Goal: Information Seeking & Learning: Learn about a topic

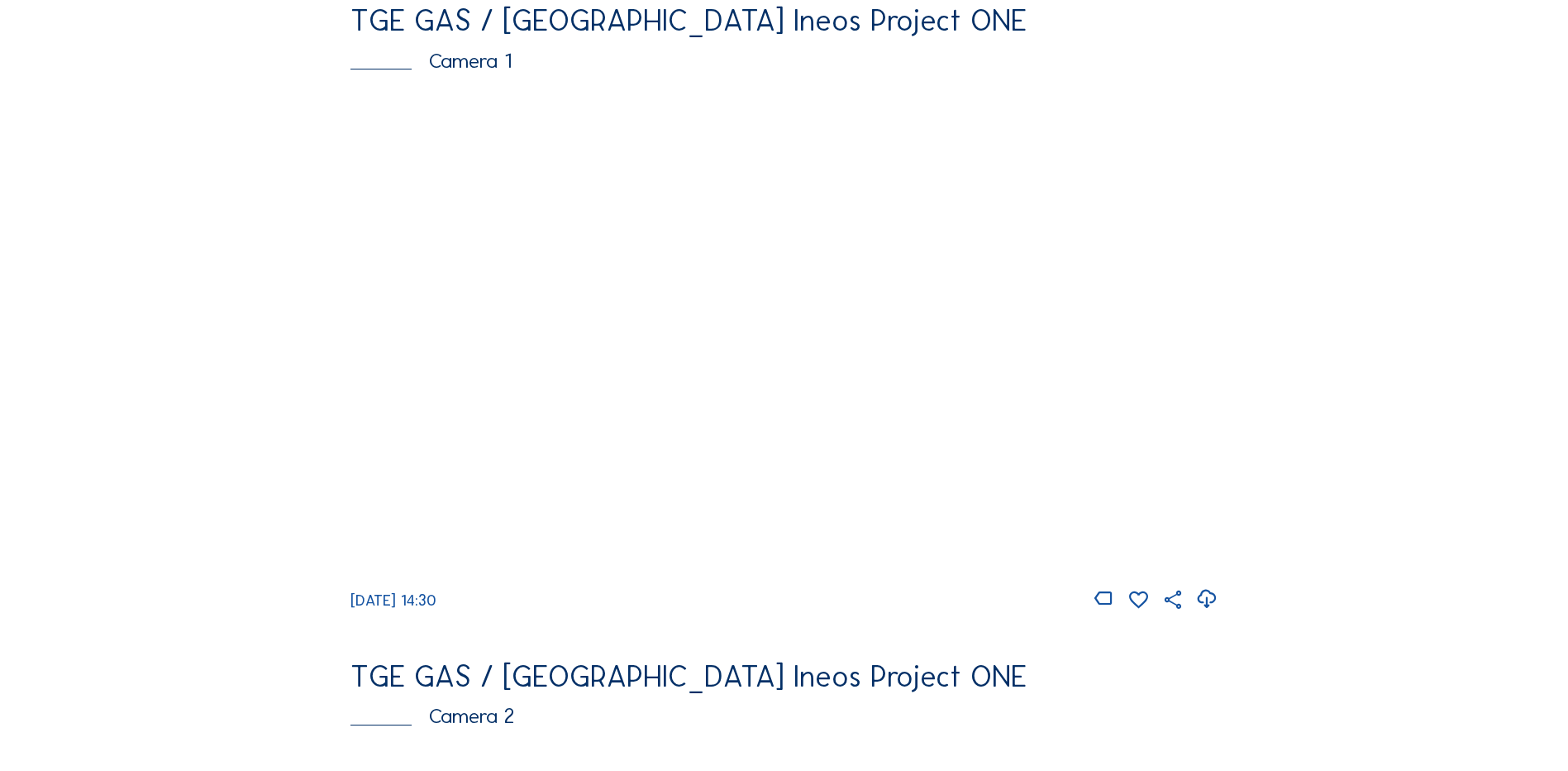
scroll to position [83, 0]
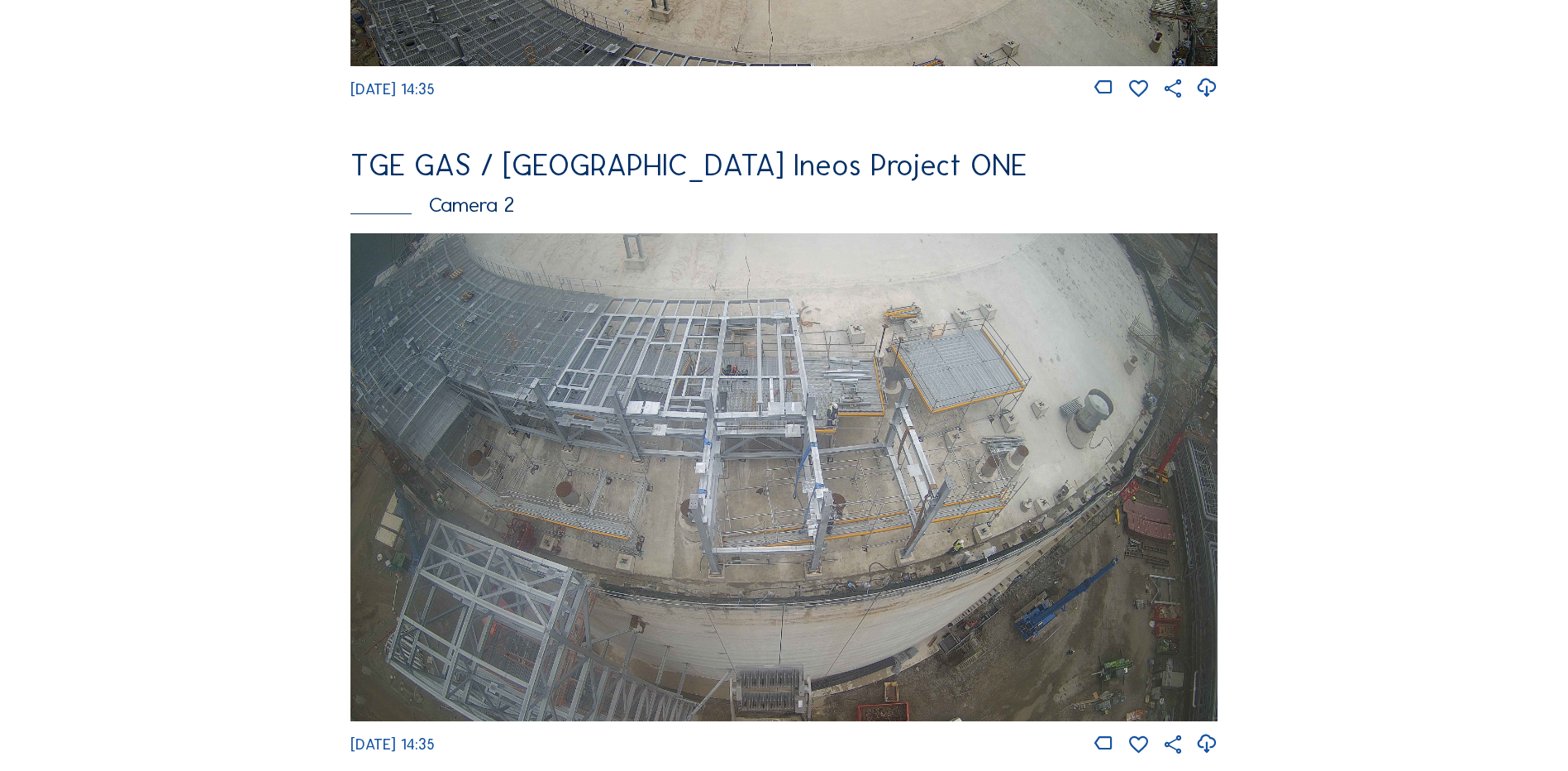
scroll to position [662, 0]
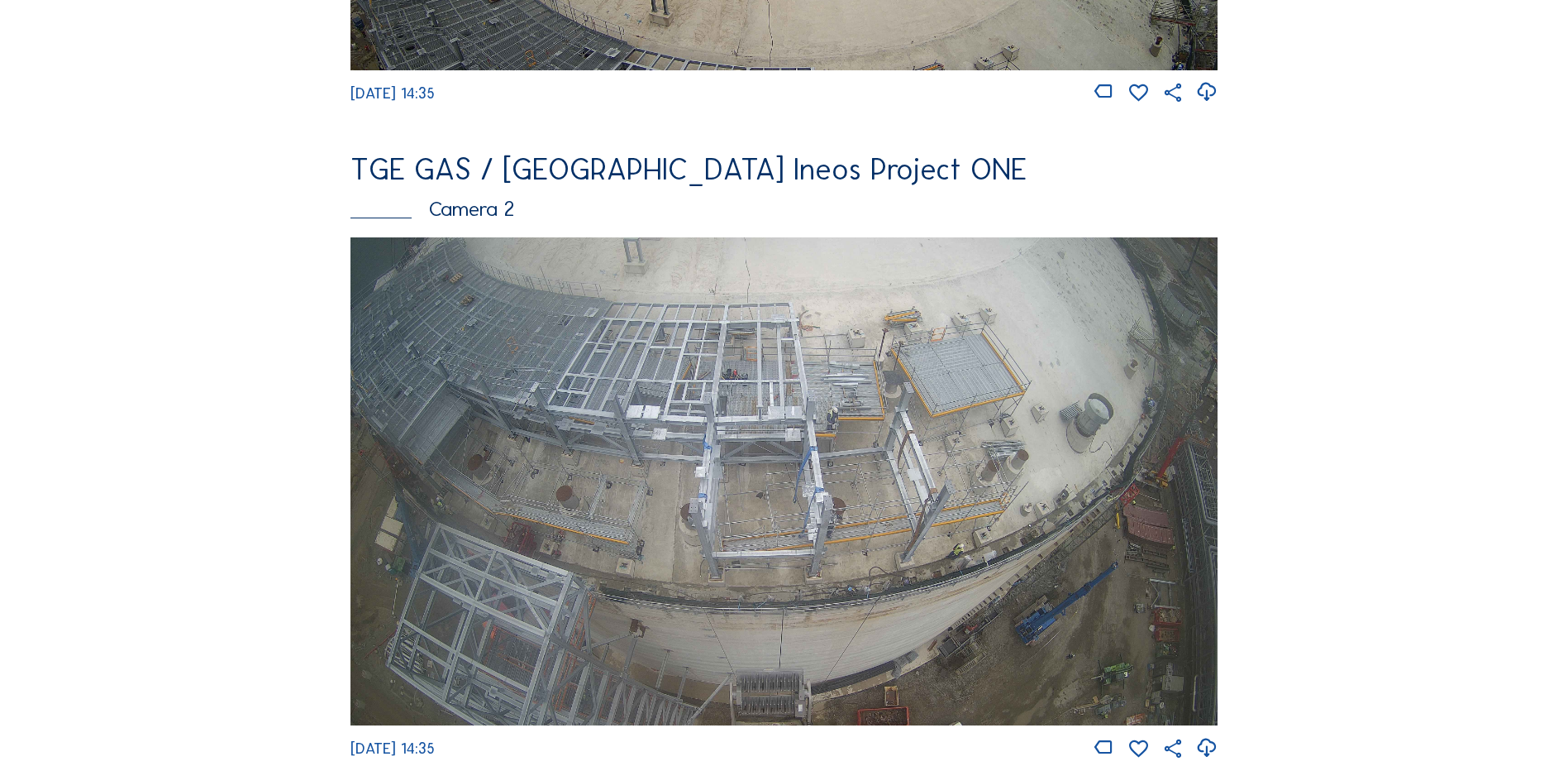
click at [796, 348] on img at bounding box center [784, 481] width 867 height 488
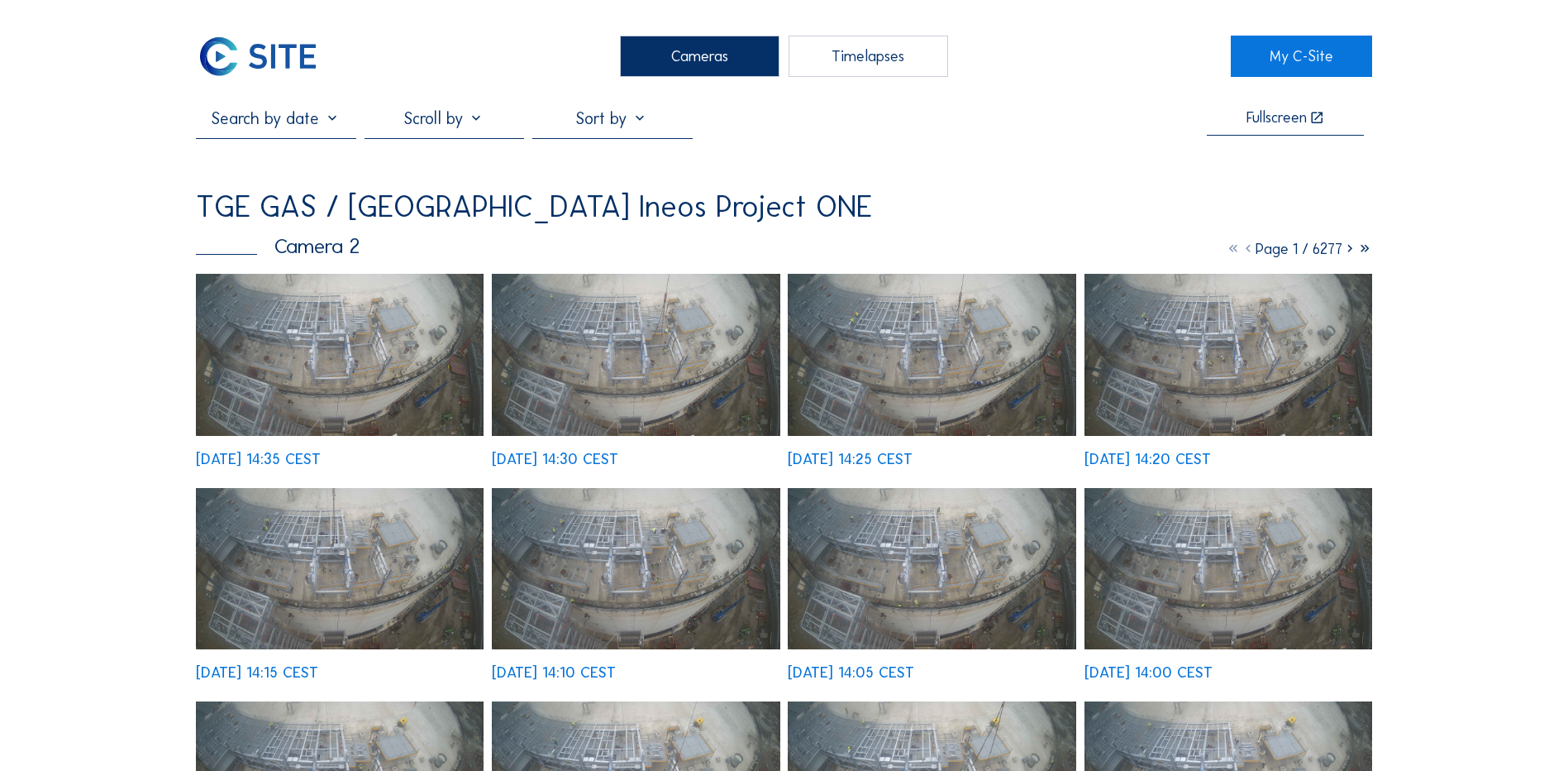
click at [390, 332] on img at bounding box center [339, 354] width 288 height 162
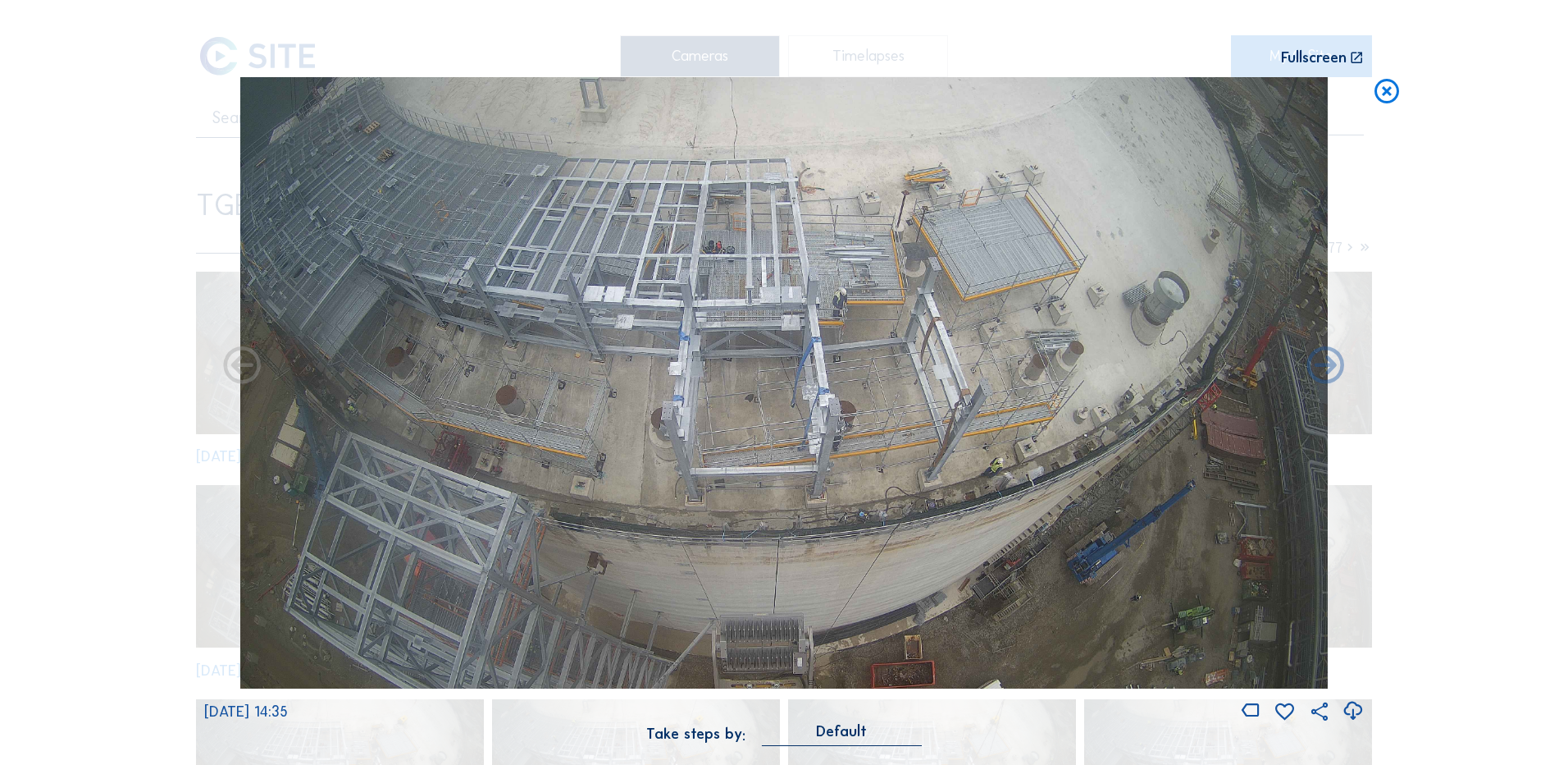
click at [1351, 712] on icon at bounding box center [1353, 711] width 22 height 27
drag, startPoint x: 92, startPoint y: 455, endPoint x: 205, endPoint y: 408, distance: 122.4
click at [92, 455] on div "Scroll to travel through time | Press 'Alt' Button + Scroll to Zoom | Click and…" at bounding box center [784, 382] width 1568 height 765
click at [1362, 77] on div "Scroll to travel through time | Press 'Alt' Button + Scroll to Zoom | Click and…" at bounding box center [784, 381] width 1160 height 763
drag, startPoint x: 1362, startPoint y: 77, endPoint x: 1415, endPoint y: 250, distance: 180.9
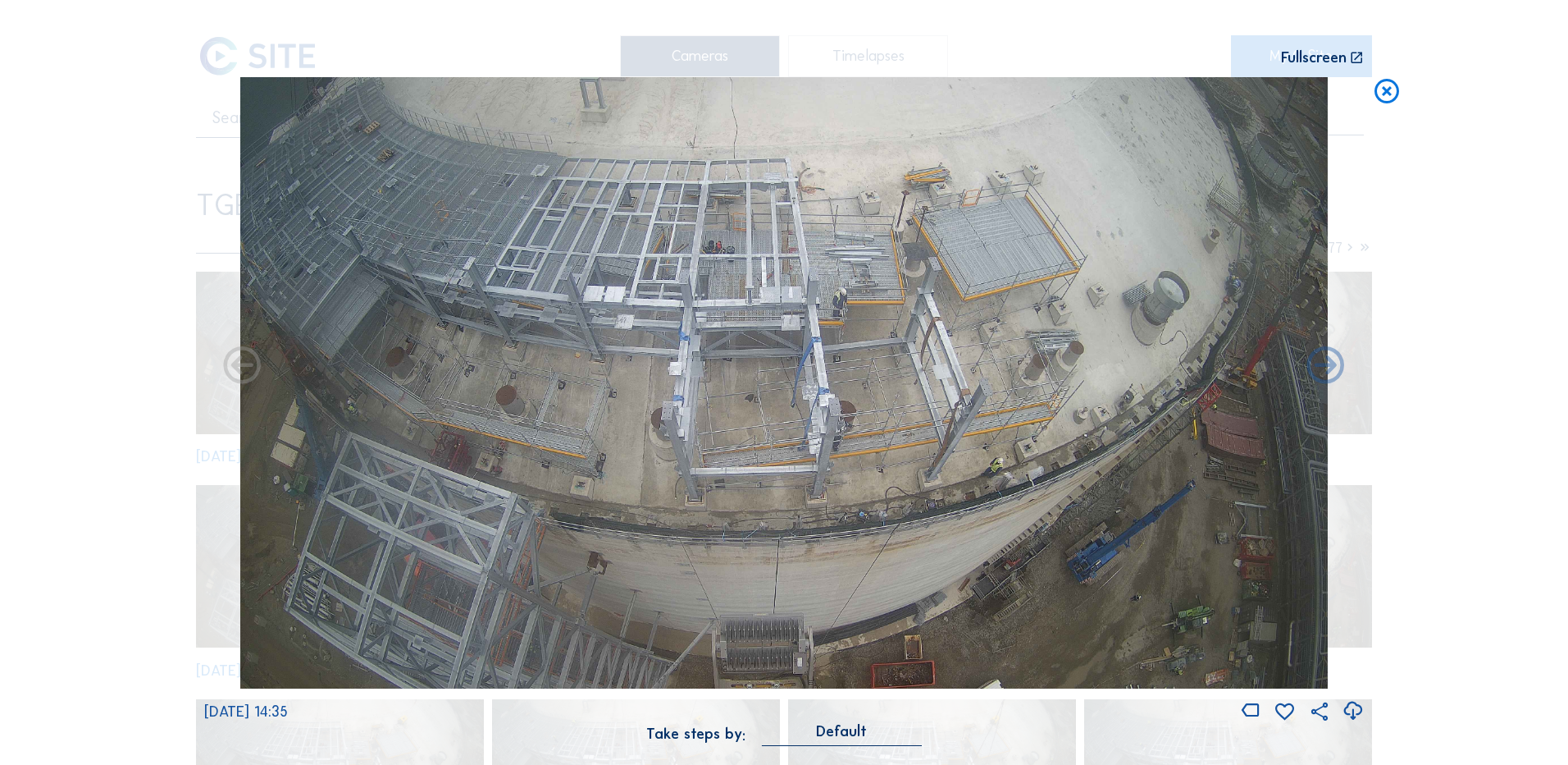
click at [1422, 273] on div "Scroll to travel through time | Press 'Alt' Button + Scroll to Zoom | Click and…" at bounding box center [784, 382] width 1568 height 765
click at [1384, 96] on icon at bounding box center [1386, 92] width 30 height 31
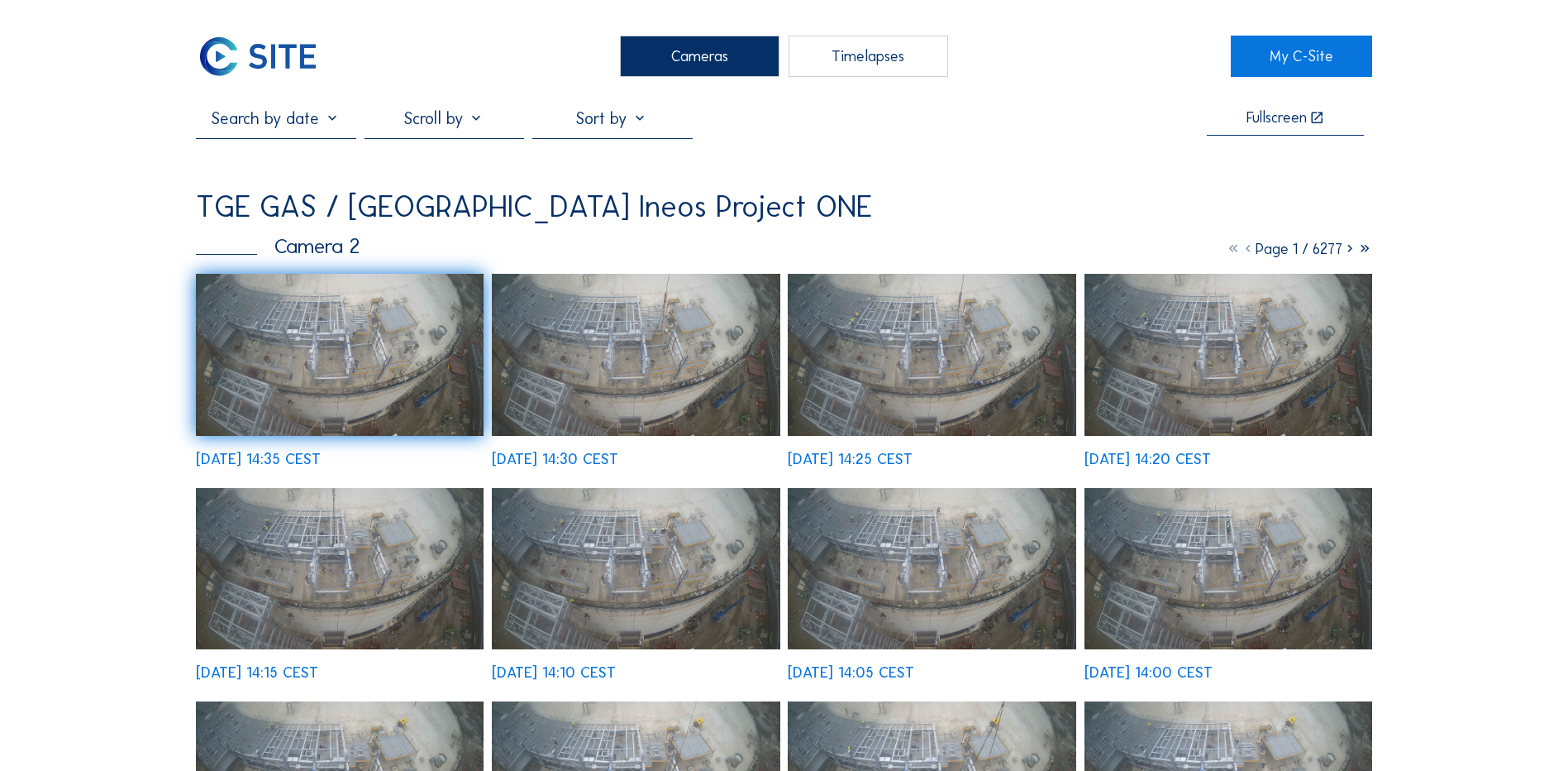
click at [691, 63] on div "Cameras" at bounding box center [700, 56] width 160 height 41
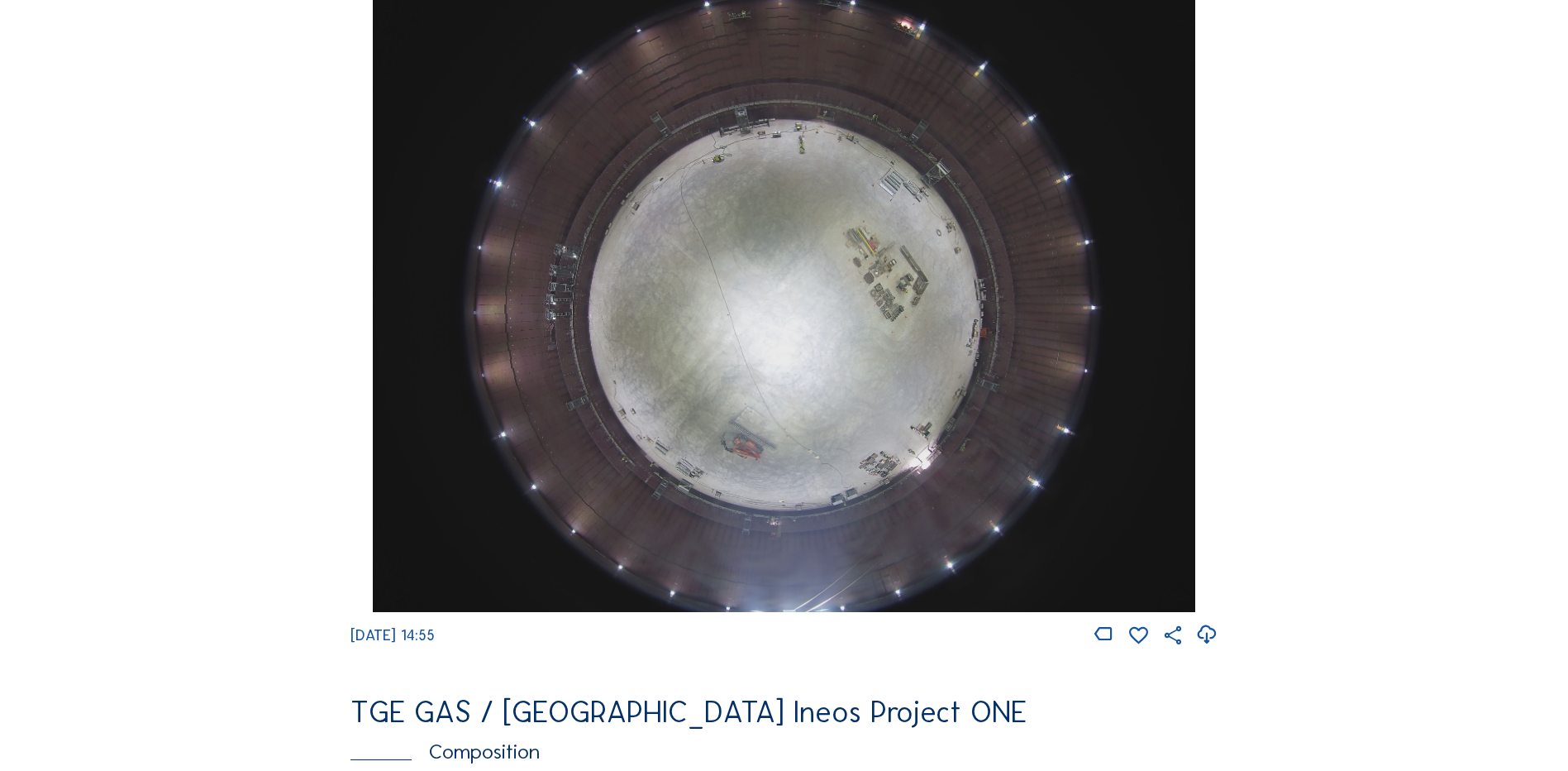
scroll to position [1571, 0]
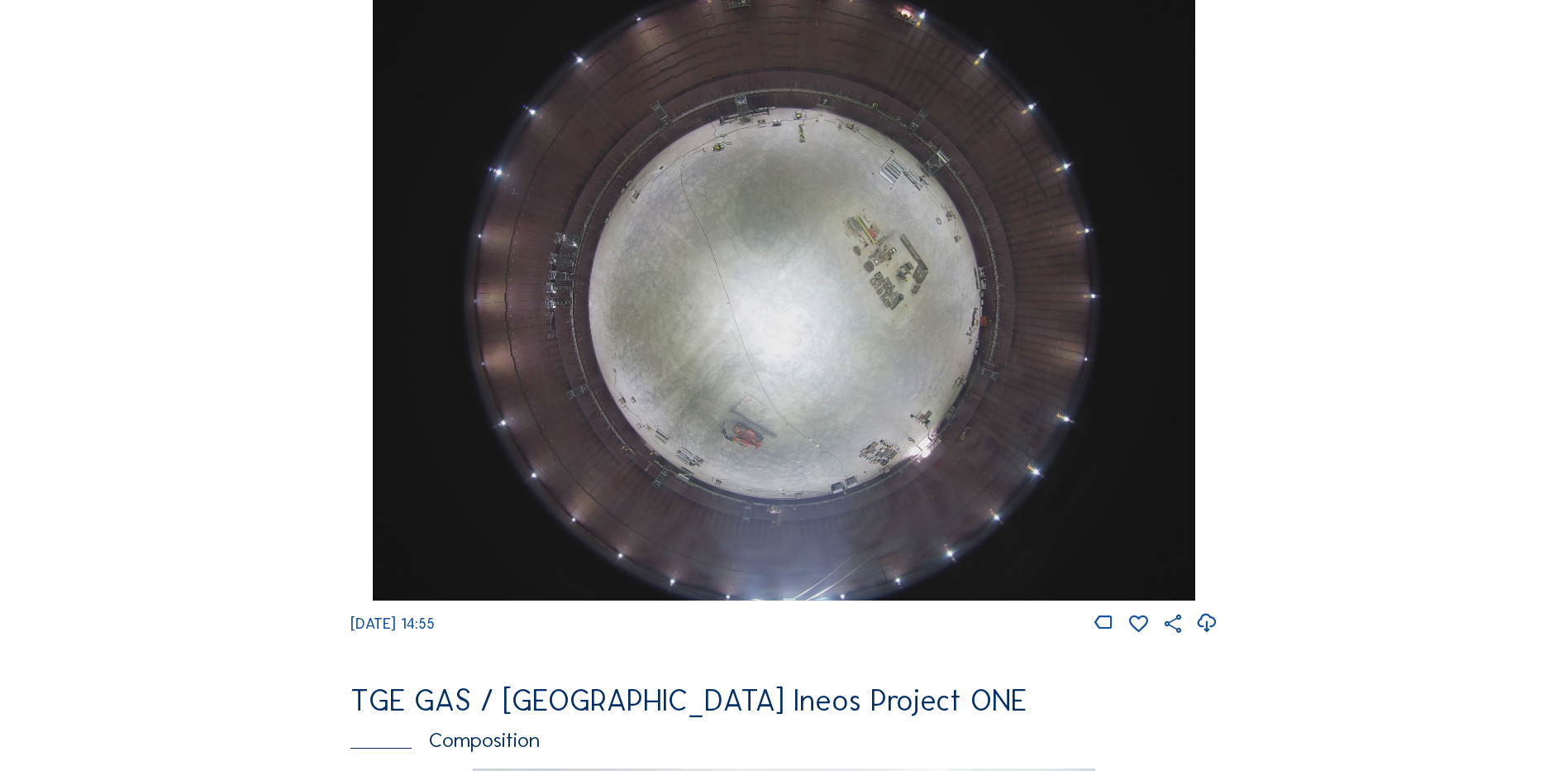
click at [747, 303] on img at bounding box center [784, 292] width 821 height 617
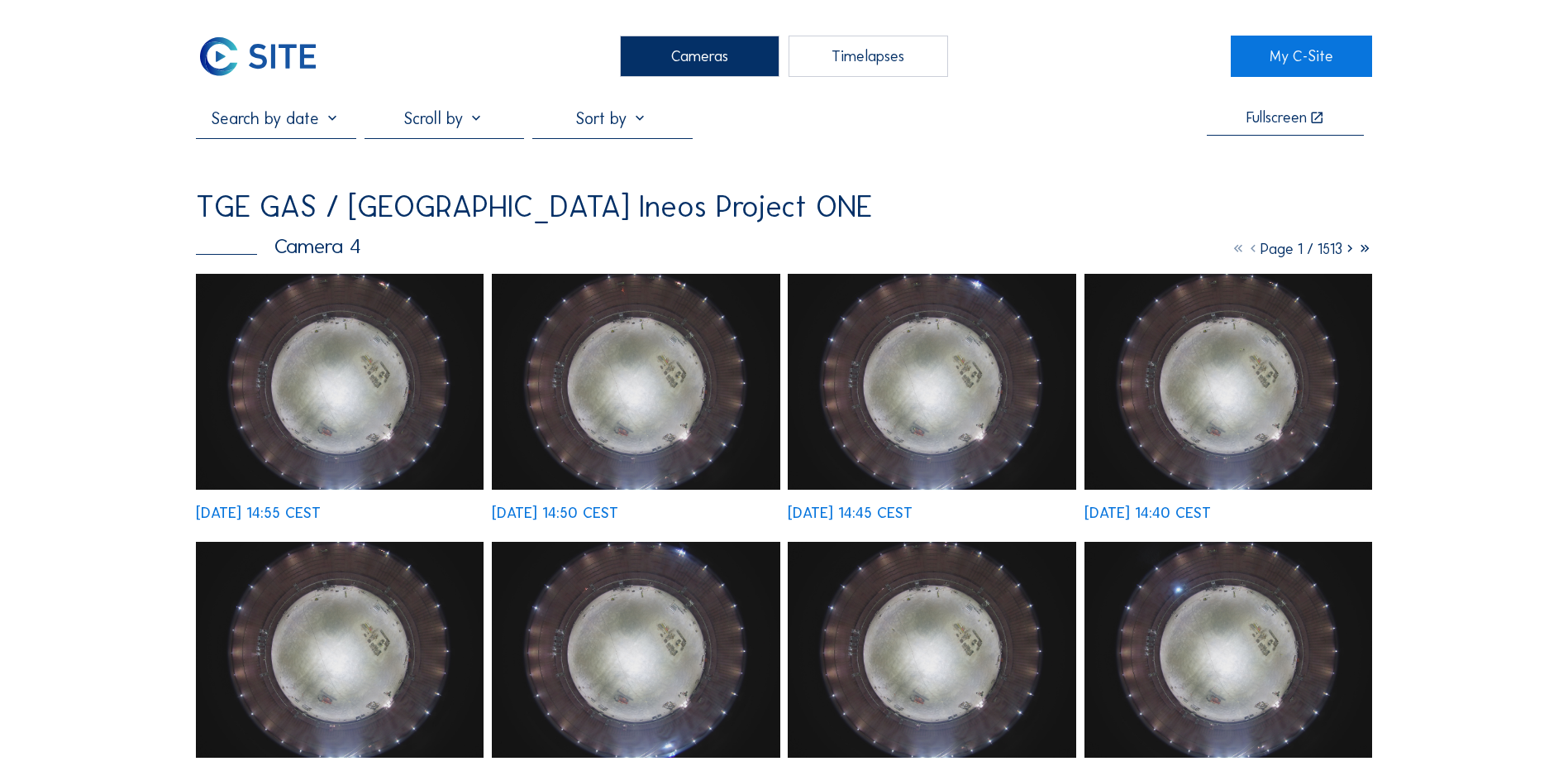
click at [364, 388] on img at bounding box center [339, 381] width 288 height 216
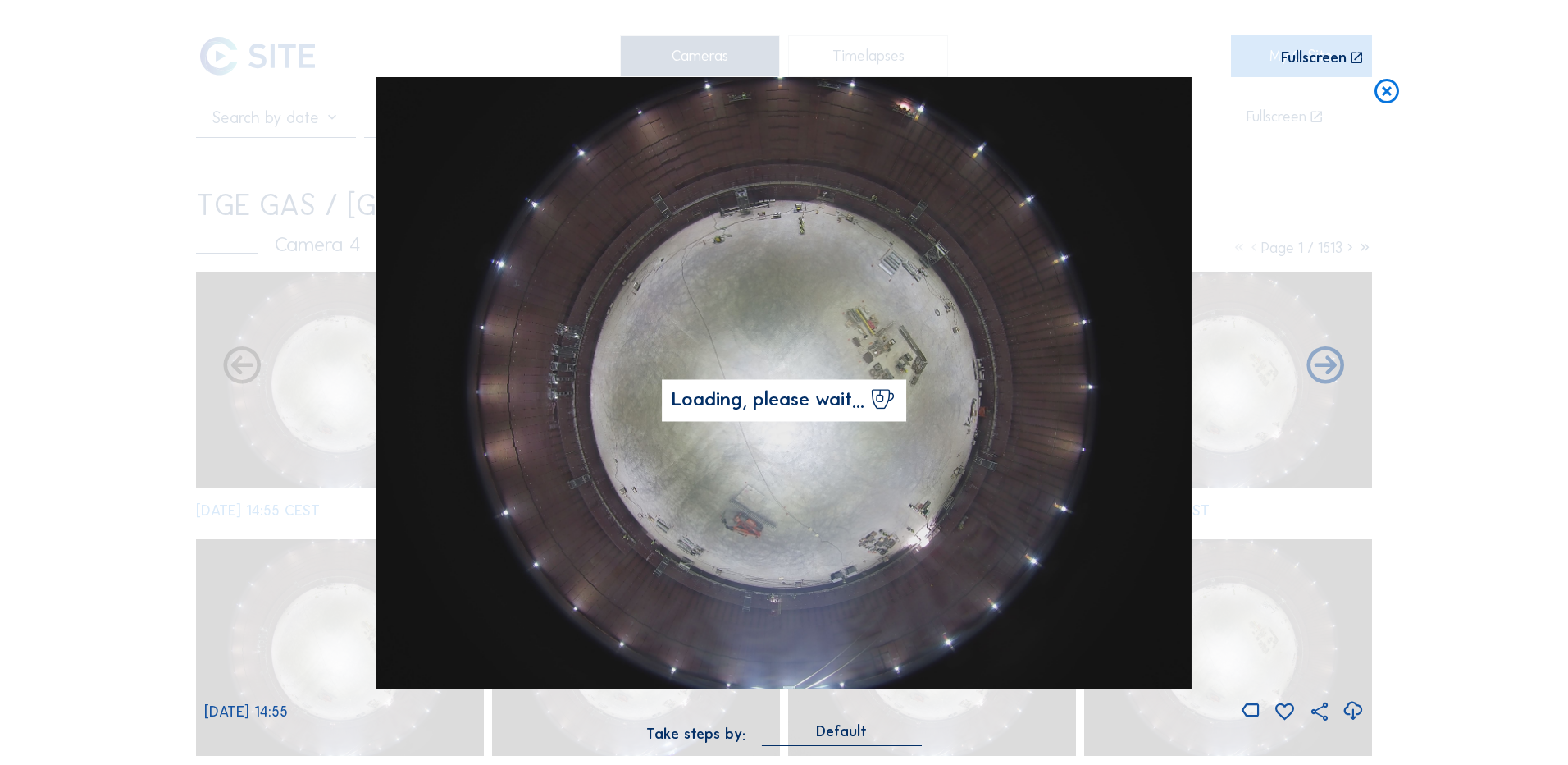
click at [1352, 710] on icon at bounding box center [1353, 711] width 22 height 27
click at [79, 387] on div "Scroll to travel through time | Press 'Alt' Button + Scroll to Zoom | Click and…" at bounding box center [784, 382] width 1568 height 765
click at [1388, 90] on icon at bounding box center [1386, 92] width 30 height 31
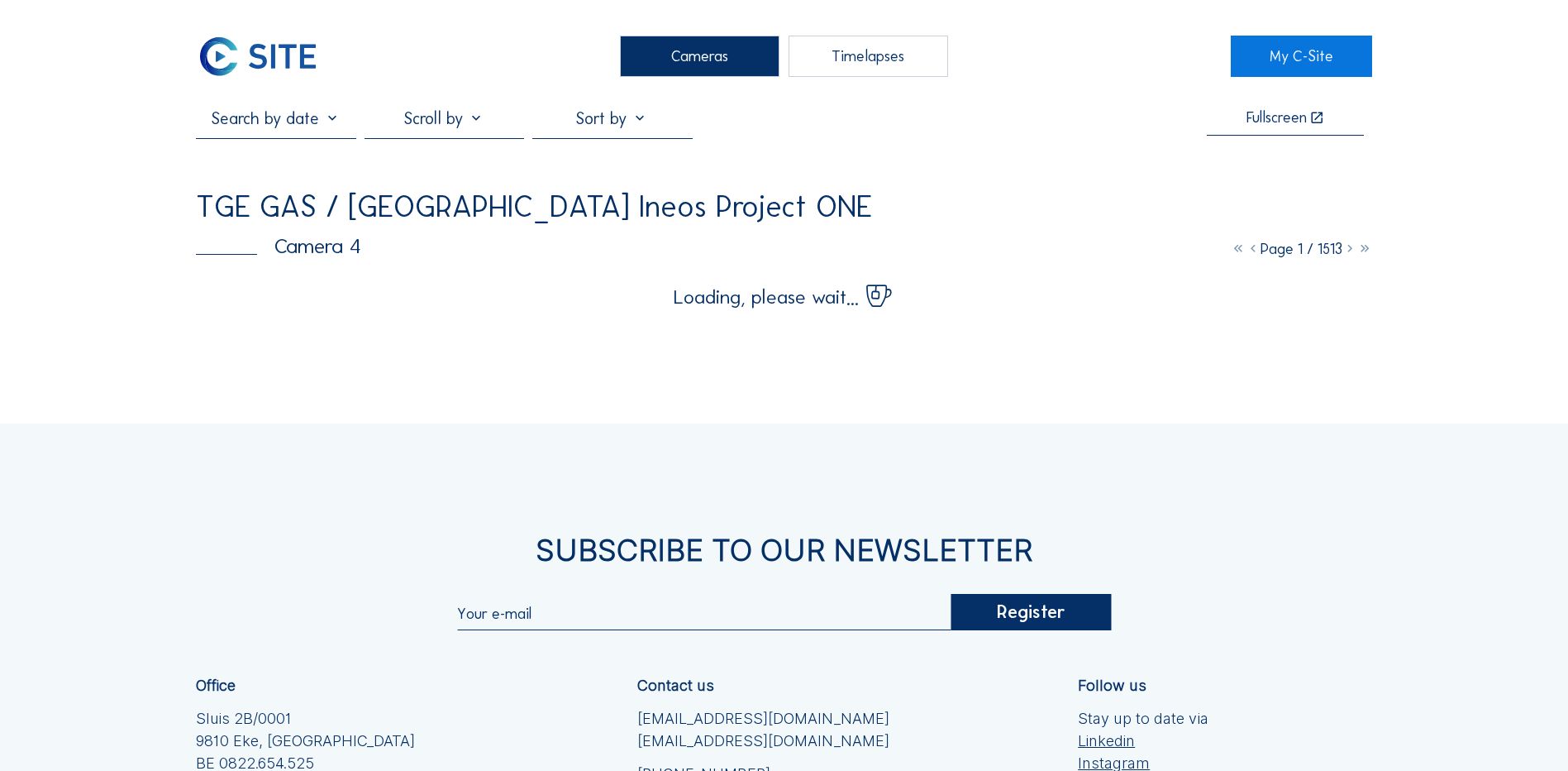
click at [726, 53] on div "Cameras" at bounding box center [700, 56] width 160 height 41
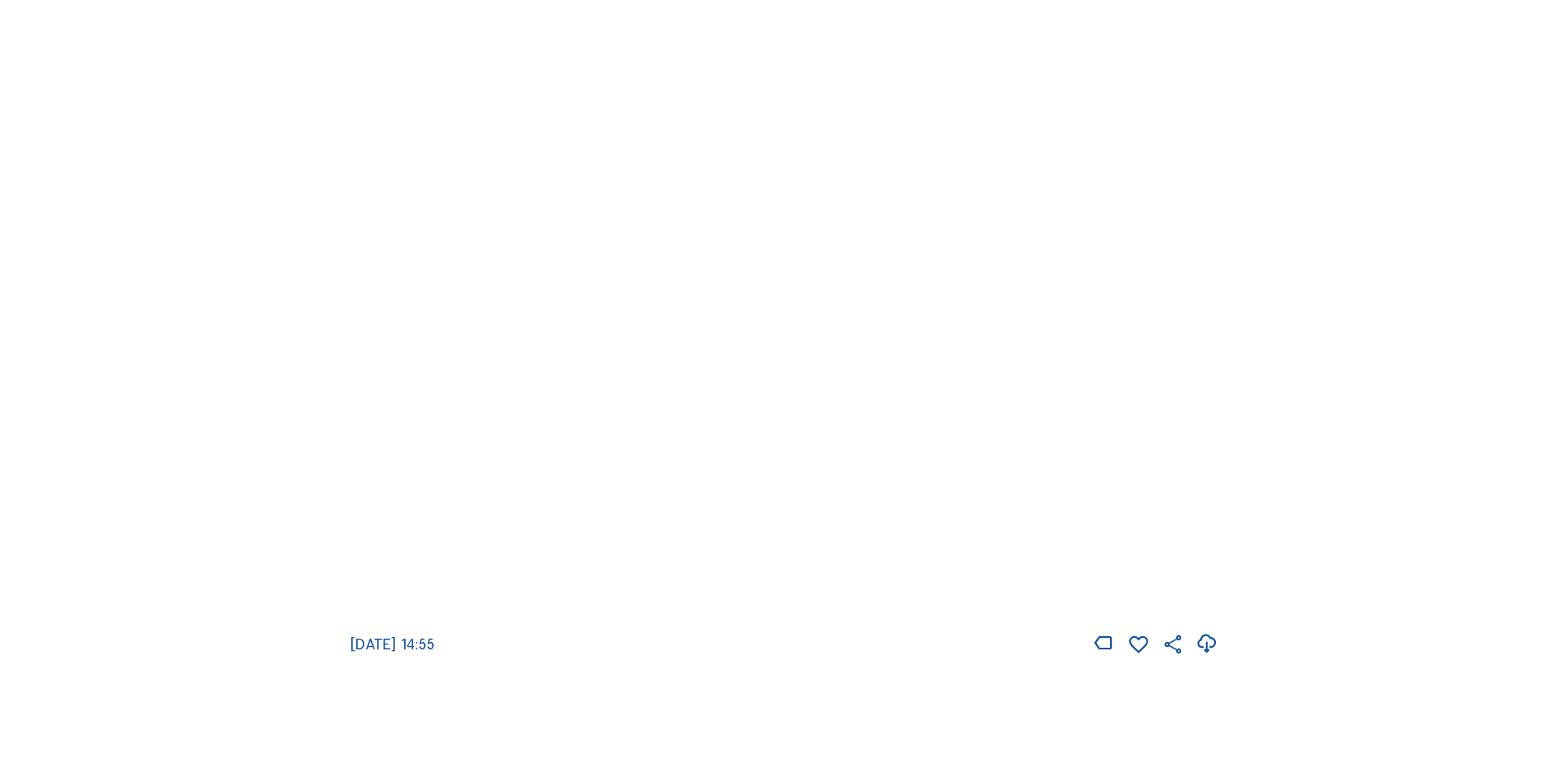
scroll to position [2398, 0]
